Goal: Information Seeking & Learning: Learn about a topic

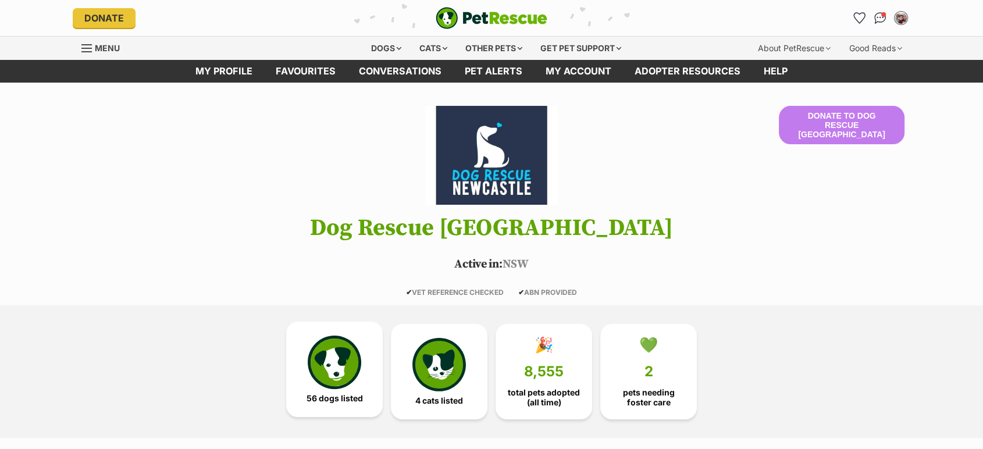
click at [312, 353] on img at bounding box center [335, 363] width 54 height 54
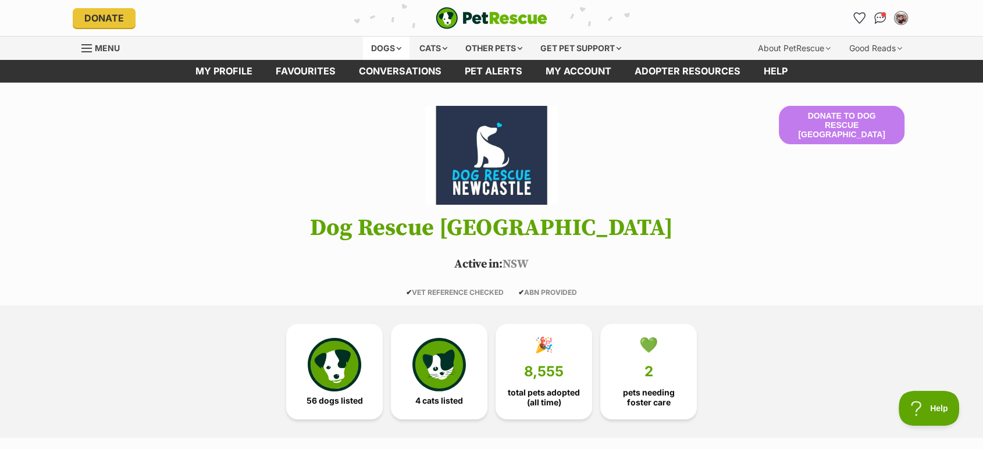
click at [382, 44] on div "Dogs" at bounding box center [386, 48] width 47 height 23
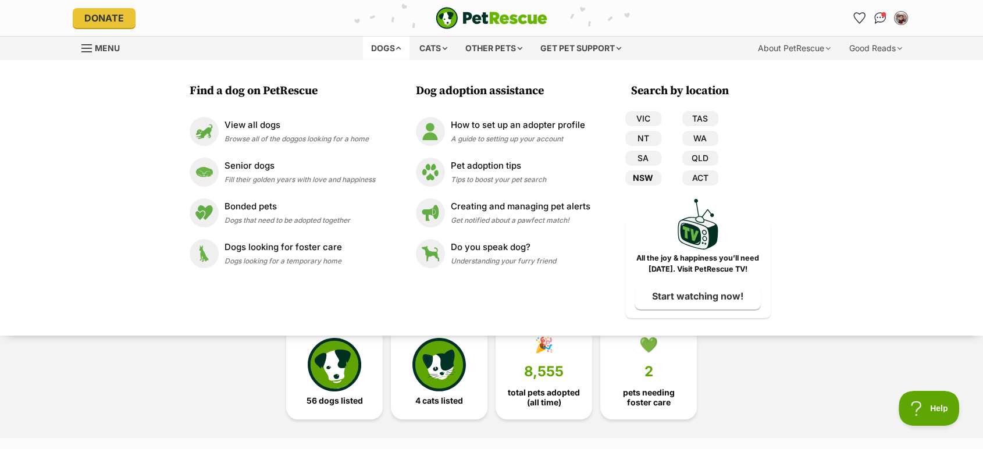
click at [639, 176] on link "NSW" at bounding box center [643, 177] width 36 height 15
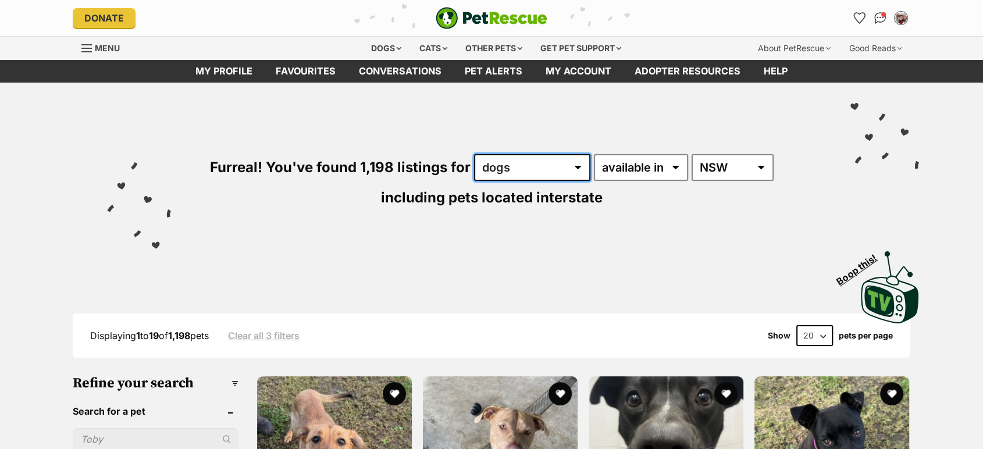
click at [532, 167] on select "any type of pet cats dogs other pets" at bounding box center [532, 167] width 116 height 27
click at [474, 154] on select "any type of pet cats dogs other pets" at bounding box center [532, 167] width 116 height 27
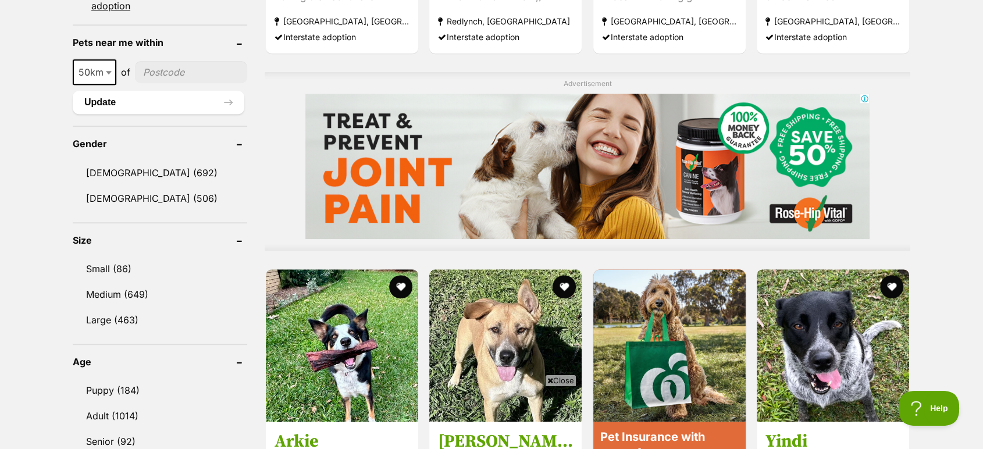
scroll to position [905, 0]
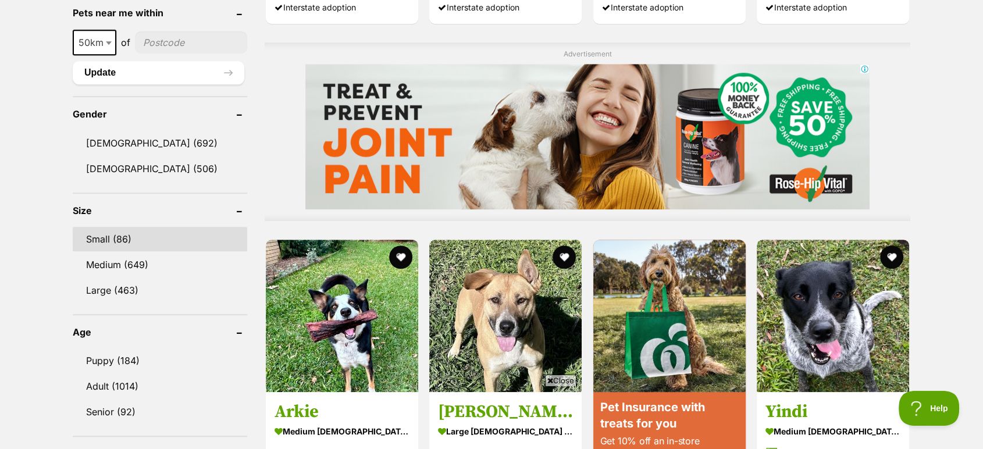
click at [108, 239] on link "Small (86)" at bounding box center [160, 239] width 175 height 24
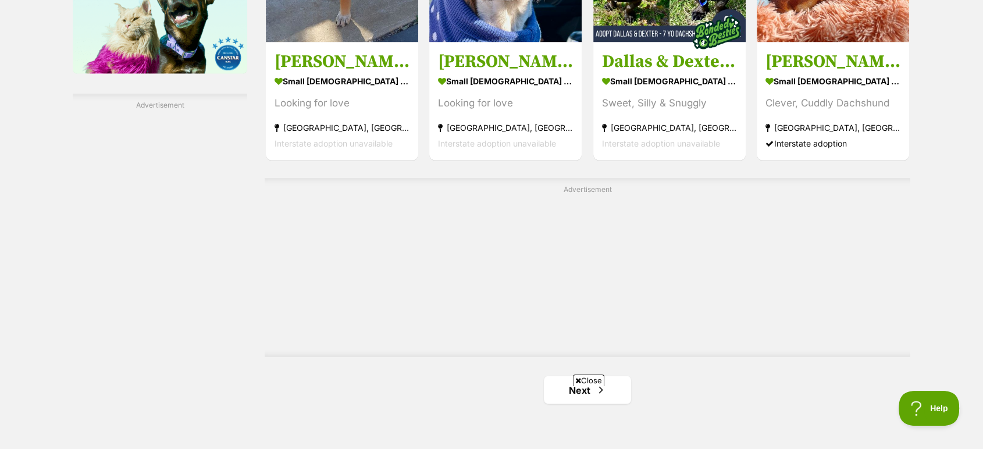
scroll to position [2068, 0]
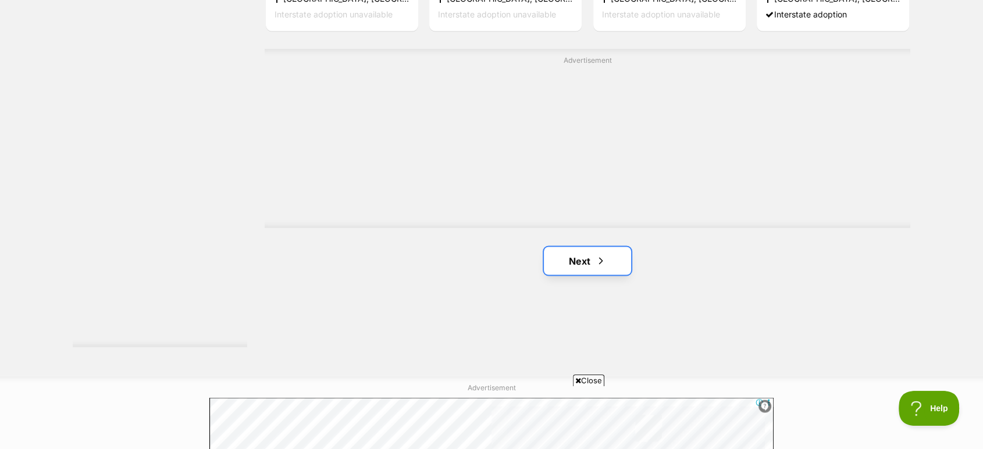
click at [590, 257] on link "Next" at bounding box center [587, 261] width 87 height 28
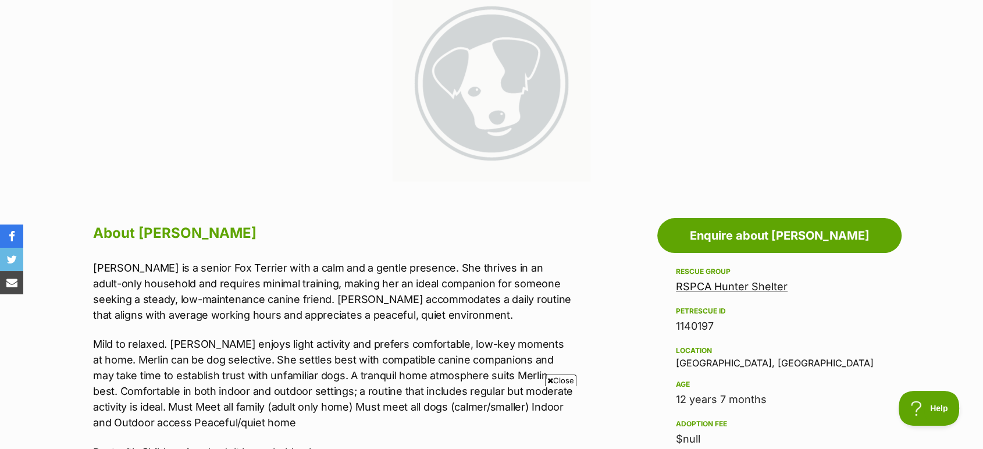
scroll to position [323, 0]
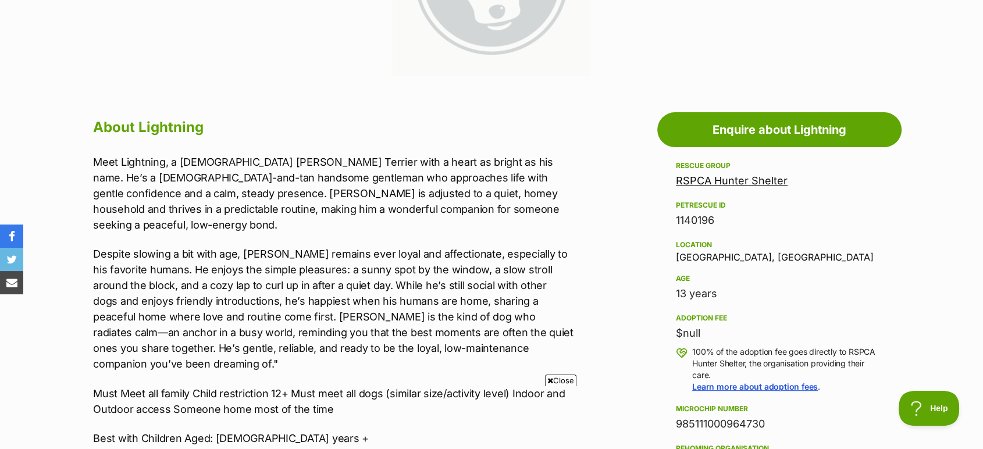
scroll to position [387, 0]
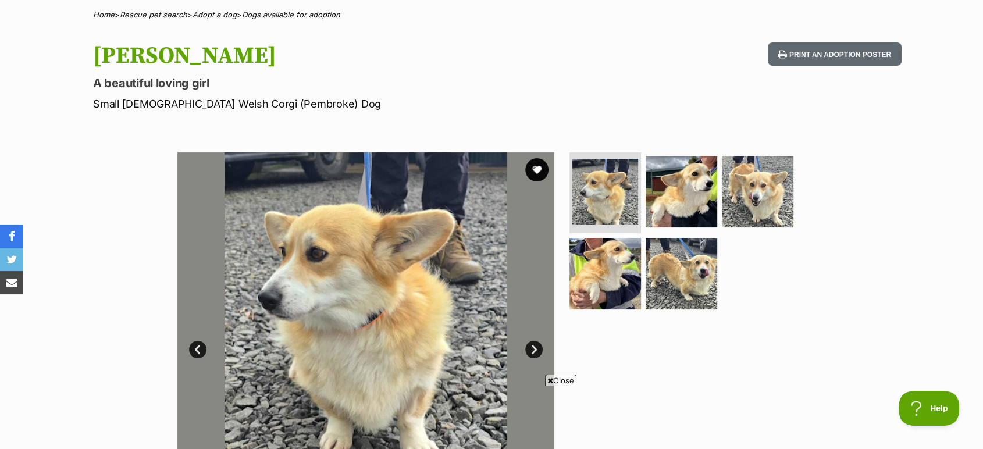
scroll to position [65, 0]
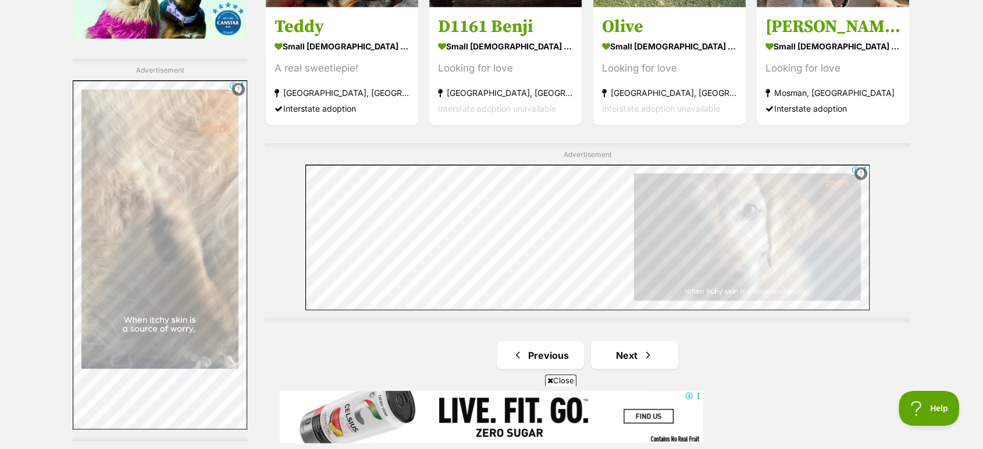
scroll to position [2004, 0]
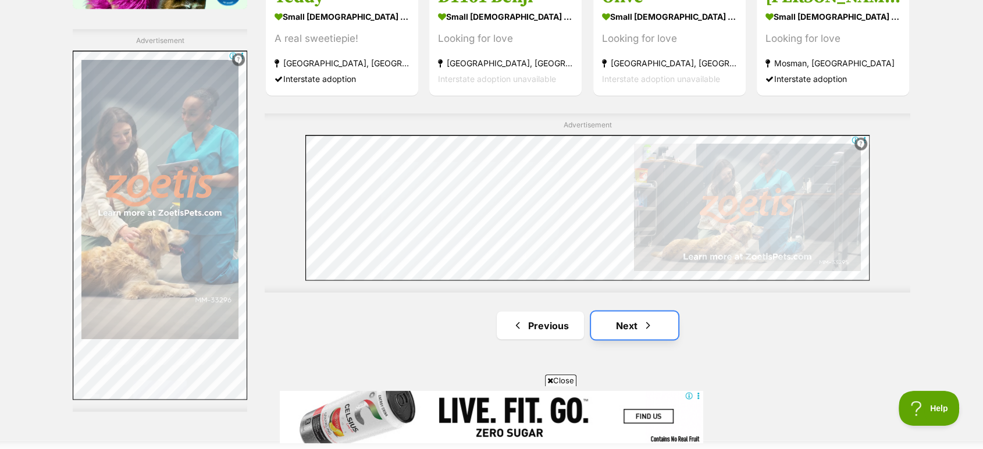
click at [667, 325] on link "Next" at bounding box center [634, 325] width 87 height 28
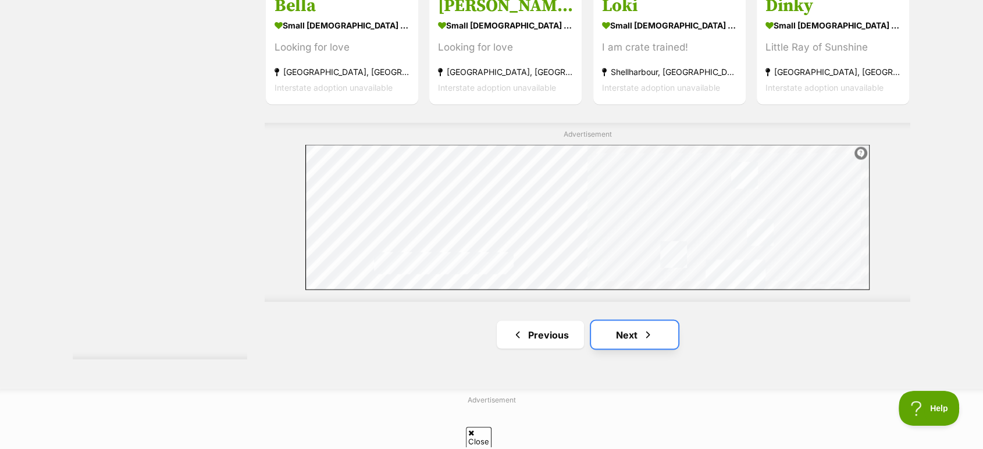
click at [645, 329] on span "Next page" at bounding box center [648, 335] width 12 height 14
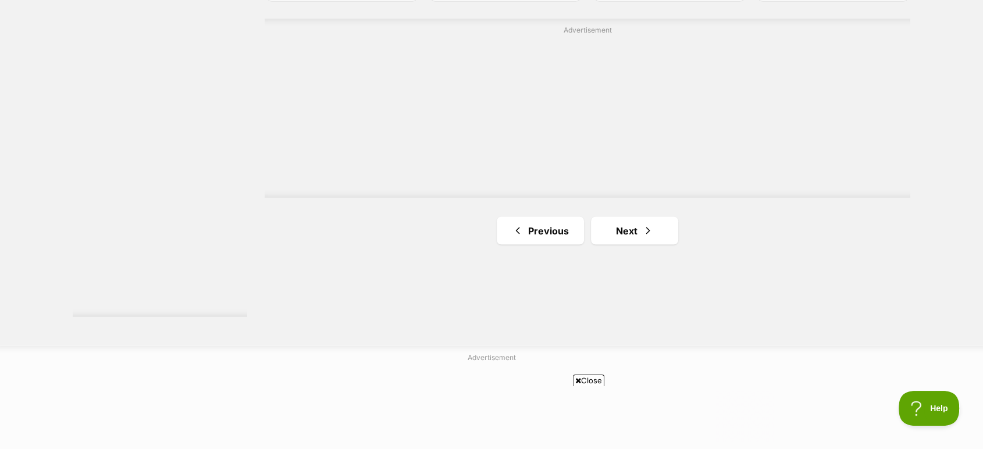
scroll to position [2133, 0]
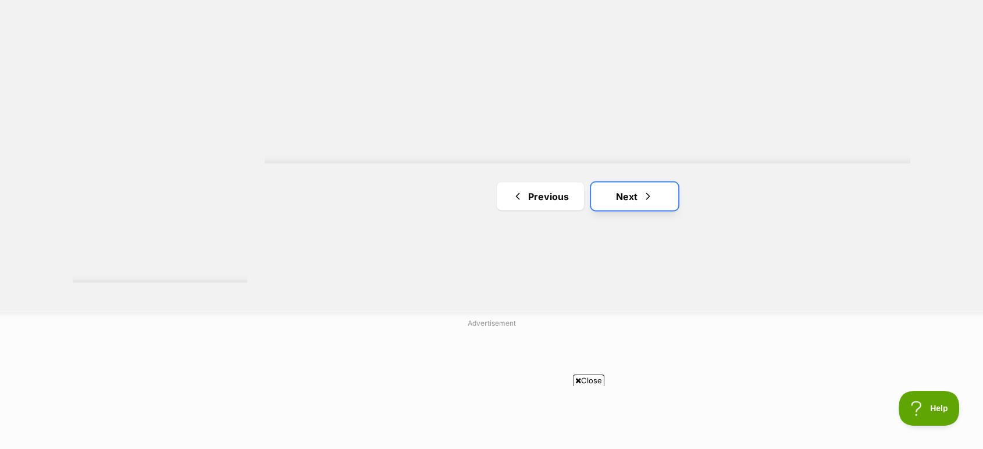
click at [643, 199] on span "Next page" at bounding box center [648, 196] width 12 height 14
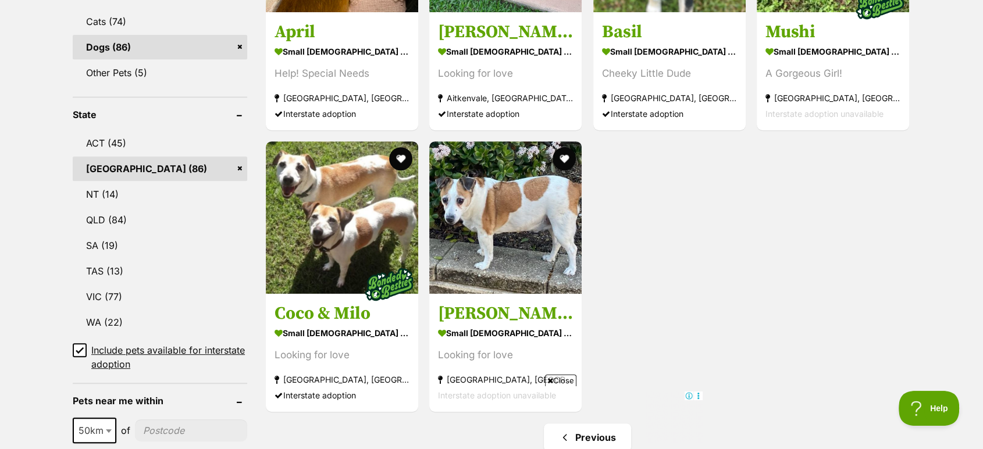
scroll to position [582, 0]
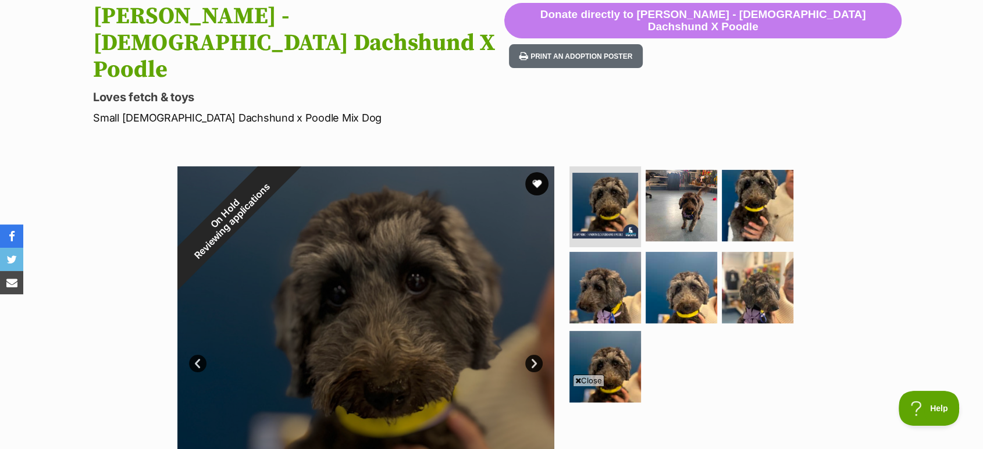
scroll to position [194, 0]
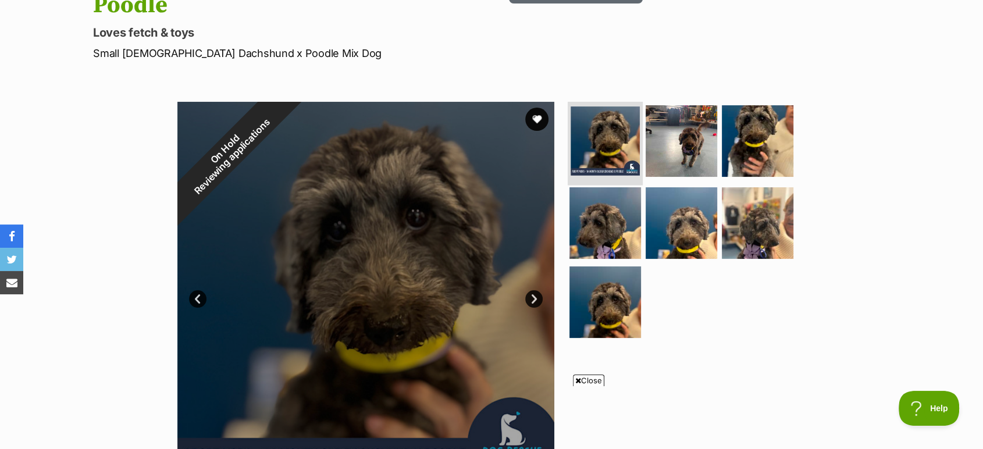
click at [610, 106] on img at bounding box center [605, 140] width 69 height 69
click at [535, 290] on link "Next" at bounding box center [533, 298] width 17 height 17
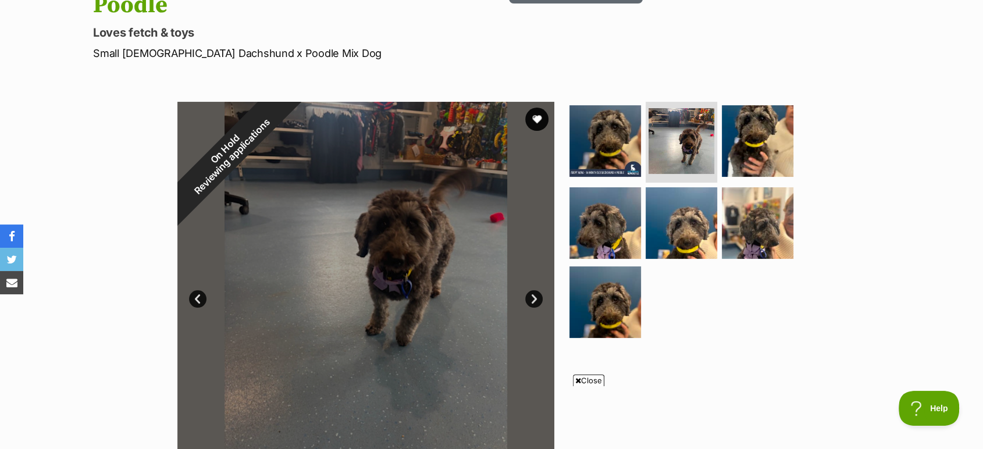
click at [535, 290] on link "Next" at bounding box center [533, 298] width 17 height 17
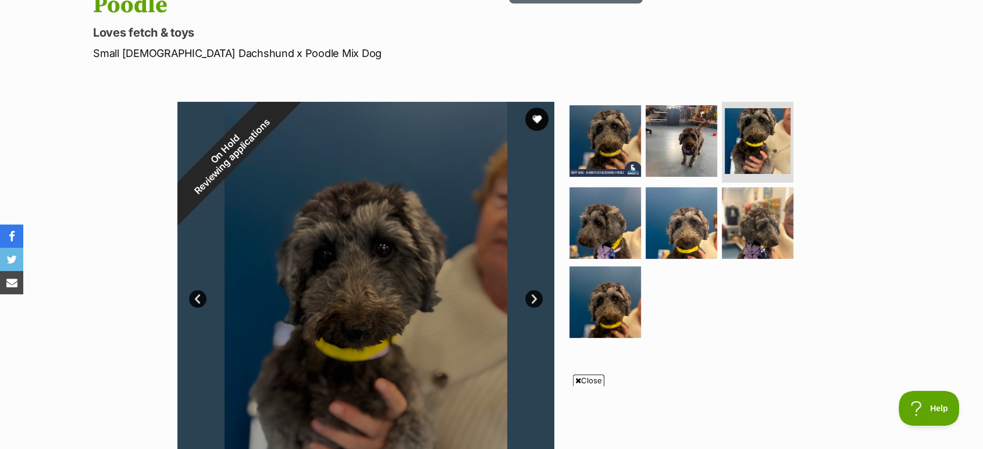
click at [535, 290] on link "Next" at bounding box center [533, 298] width 17 height 17
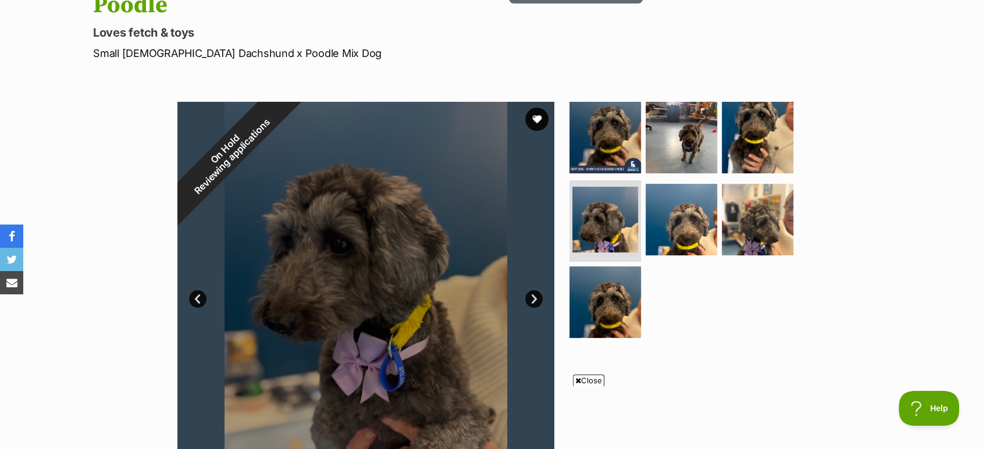
click at [535, 290] on link "Next" at bounding box center [533, 298] width 17 height 17
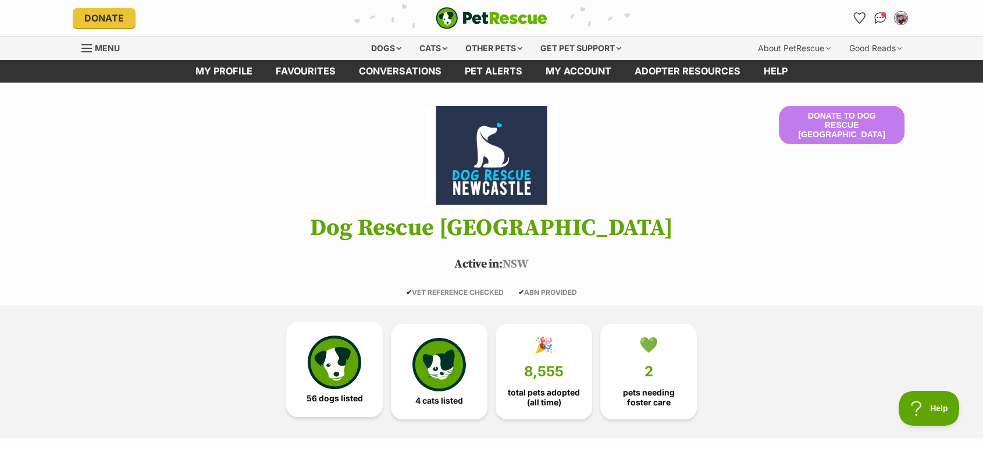
click at [314, 365] on img at bounding box center [335, 363] width 54 height 54
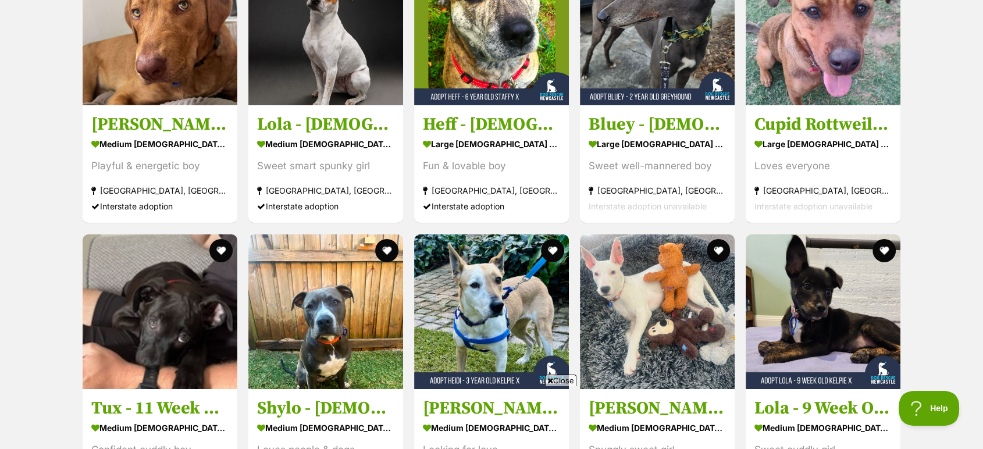
scroll to position [3690, 0]
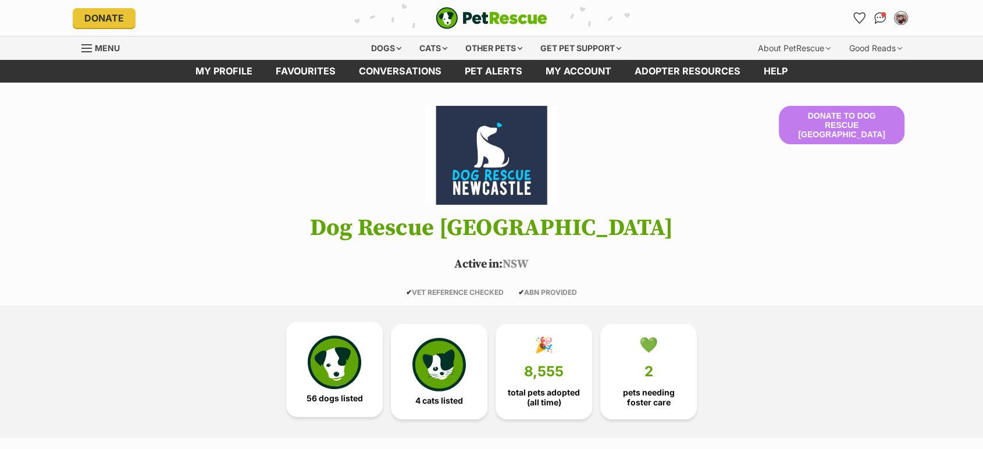
click at [315, 371] on img at bounding box center [335, 363] width 54 height 54
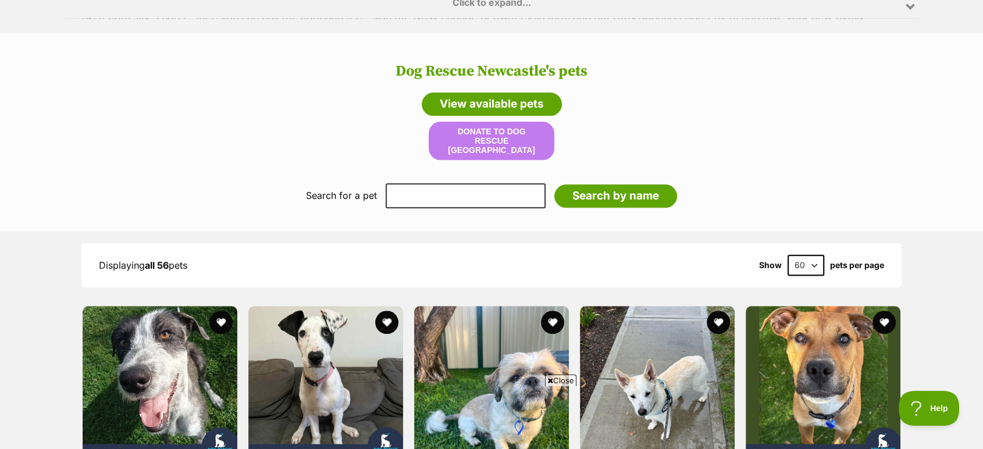
scroll to position [1104, 0]
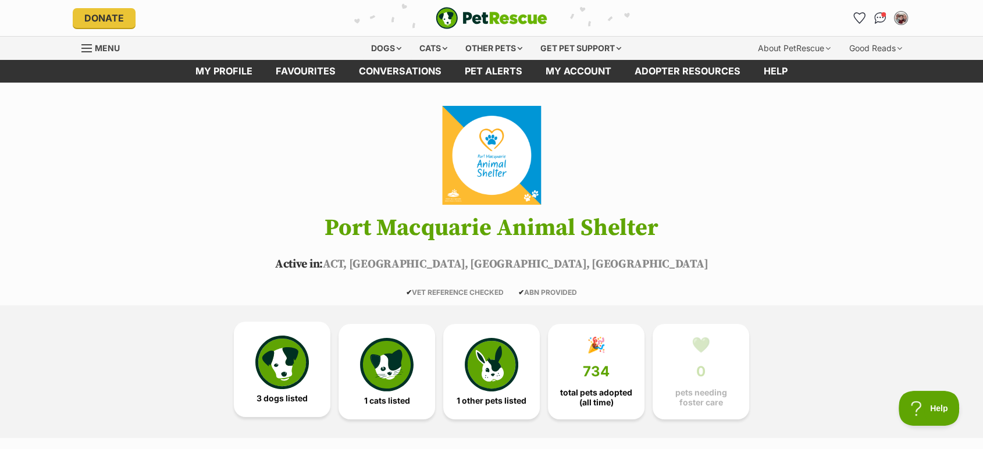
click at [293, 369] on img at bounding box center [282, 363] width 54 height 54
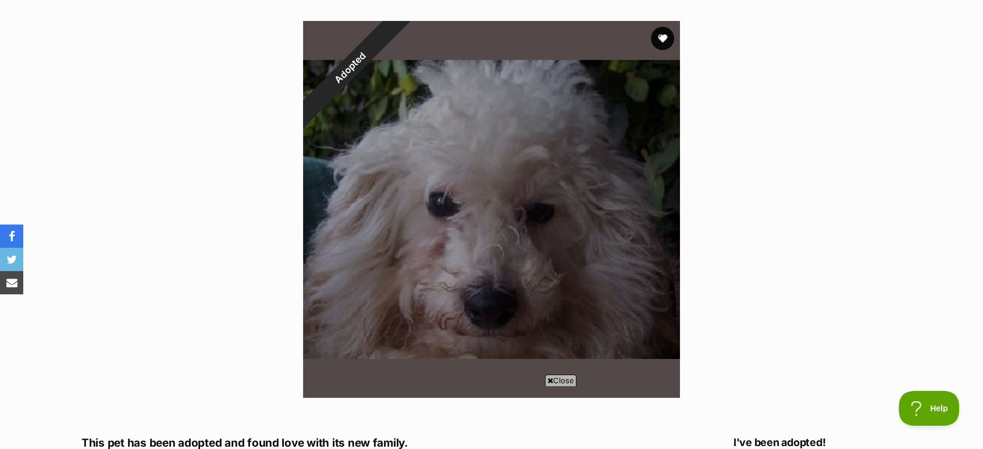
scroll to position [258, 0]
